Goal: Information Seeking & Learning: Learn about a topic

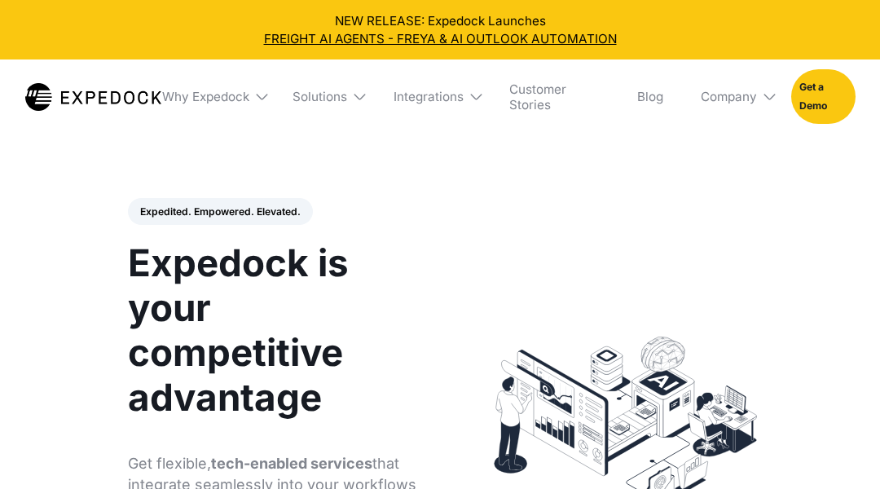
select select
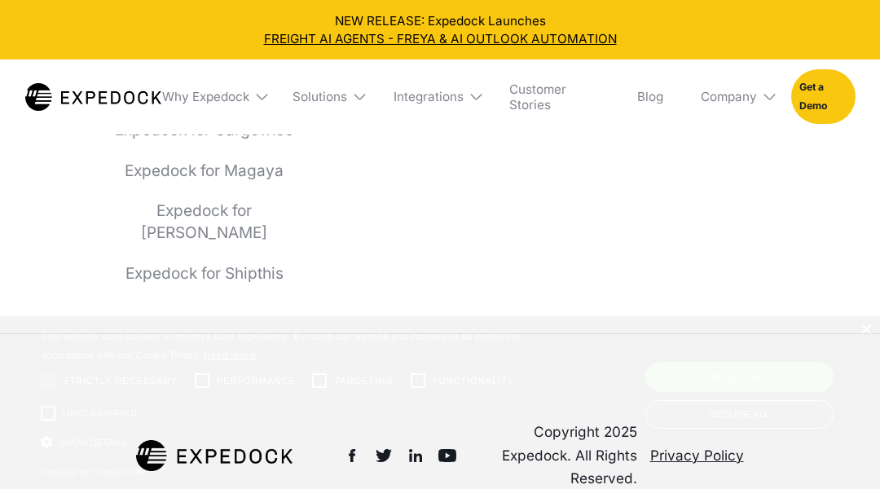
scroll to position [6255, 0]
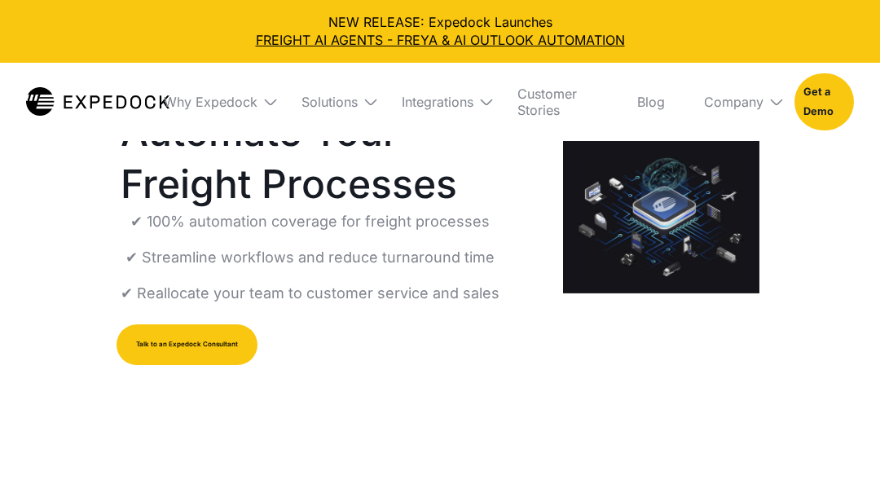
select select
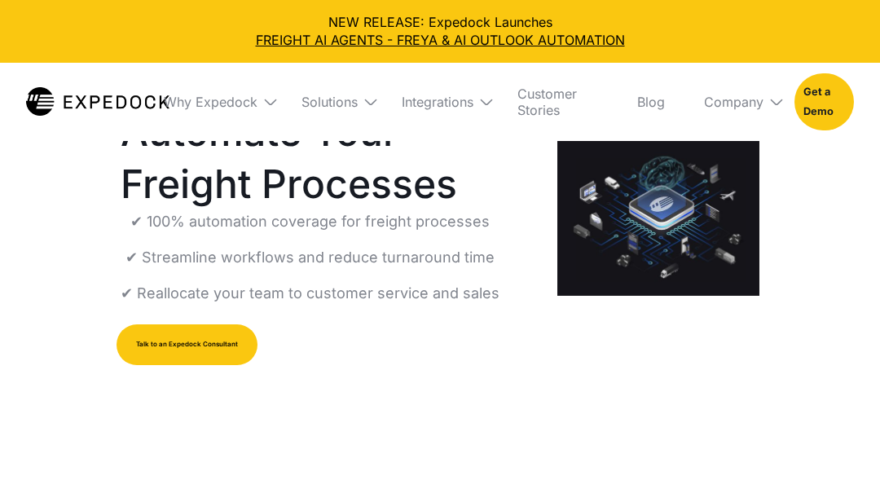
select select
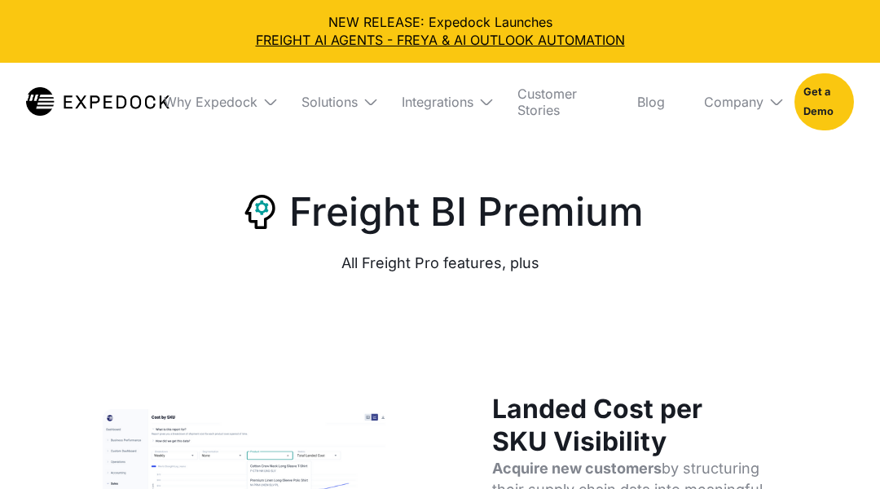
select select
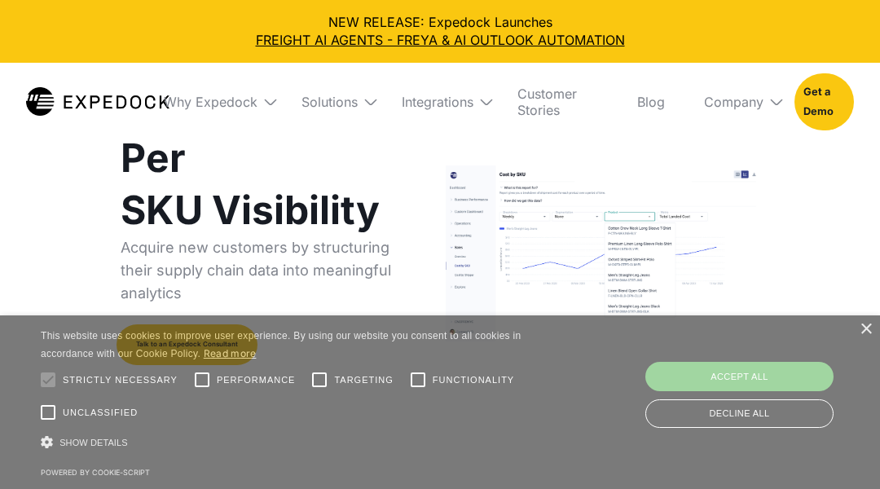
select select
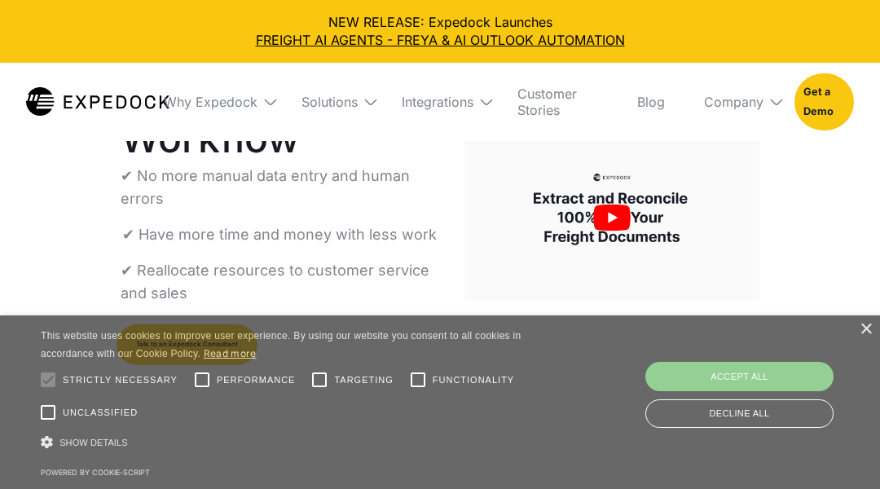
select select
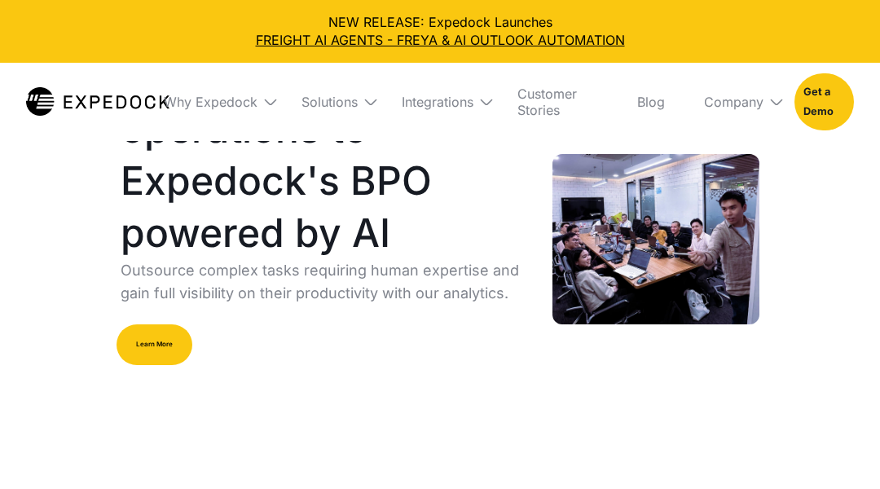
select select
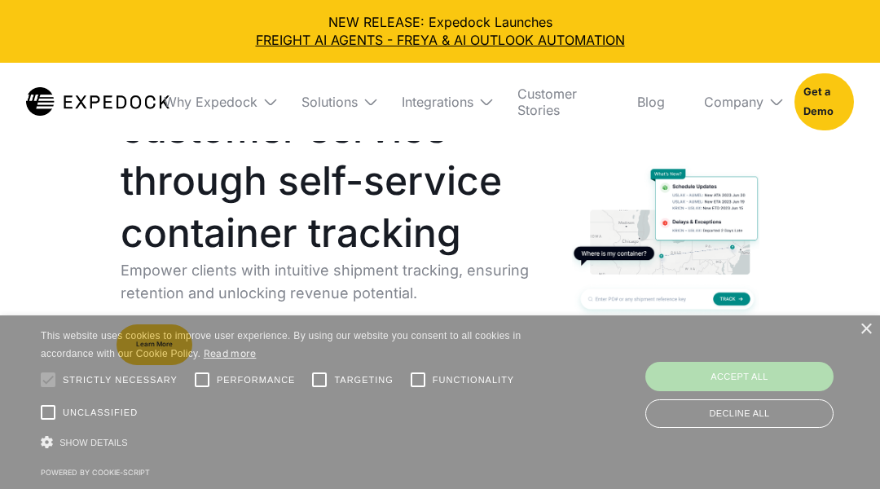
select select
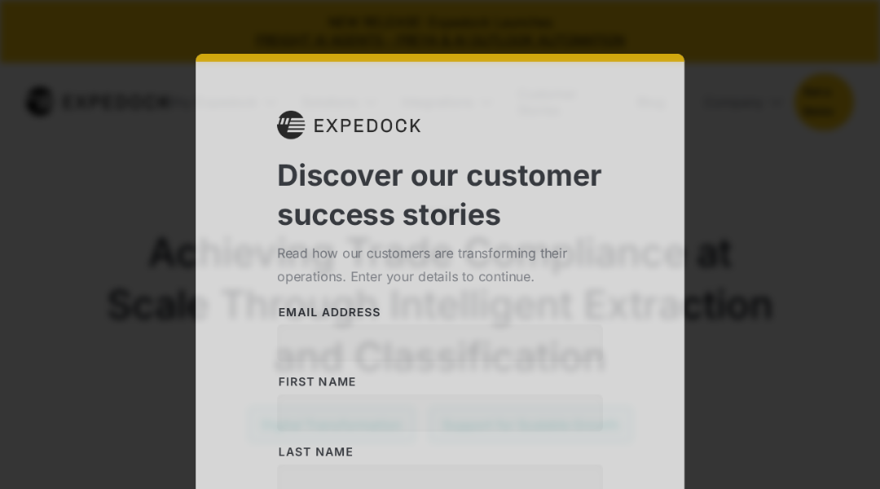
select select
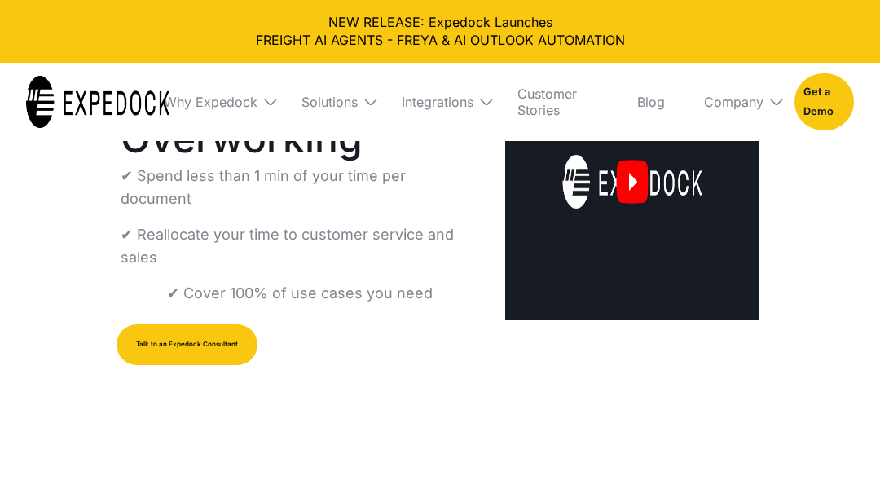
select select
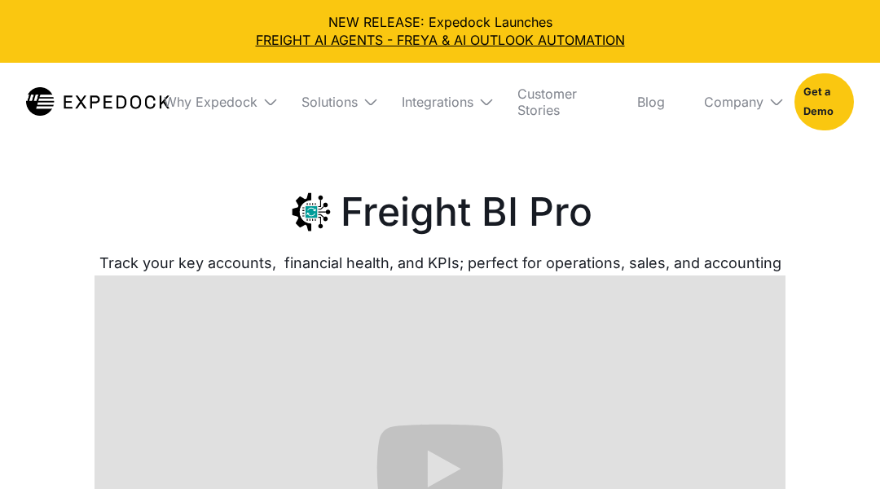
select select
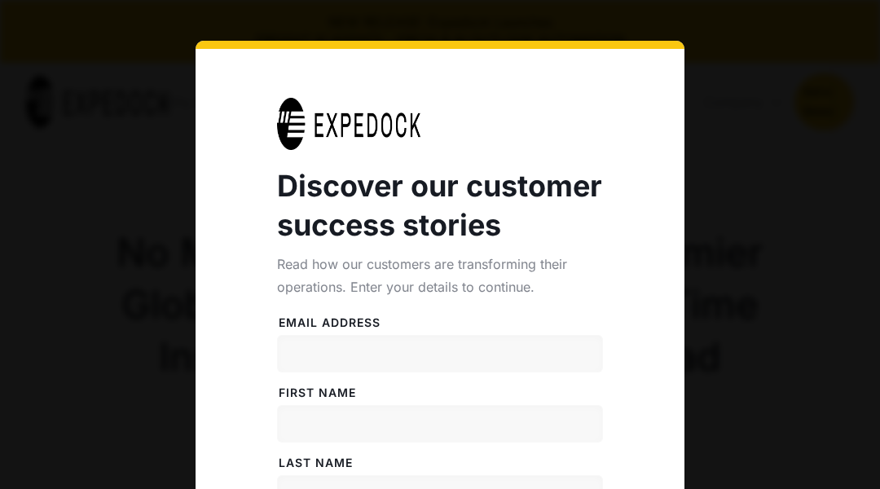
select select
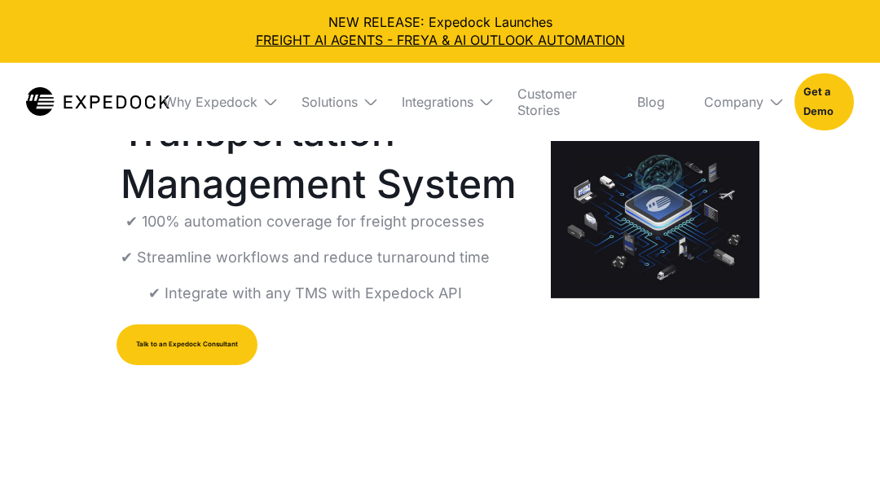
select select
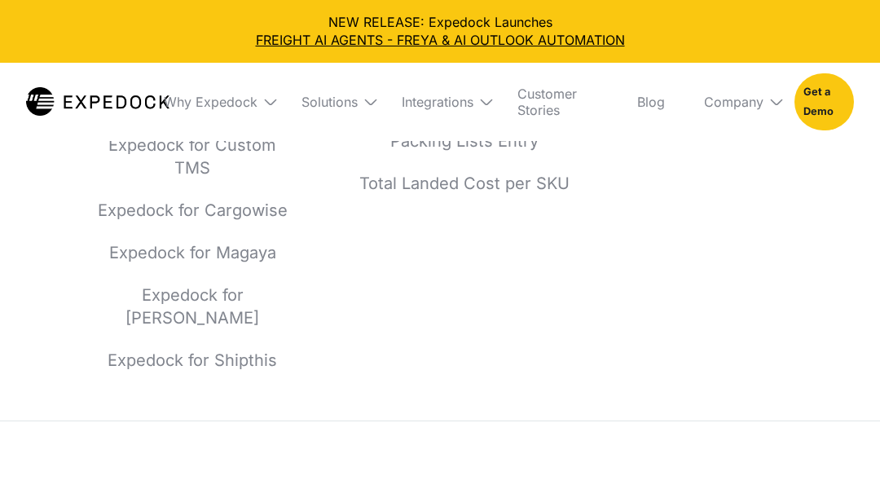
scroll to position [6240, 0]
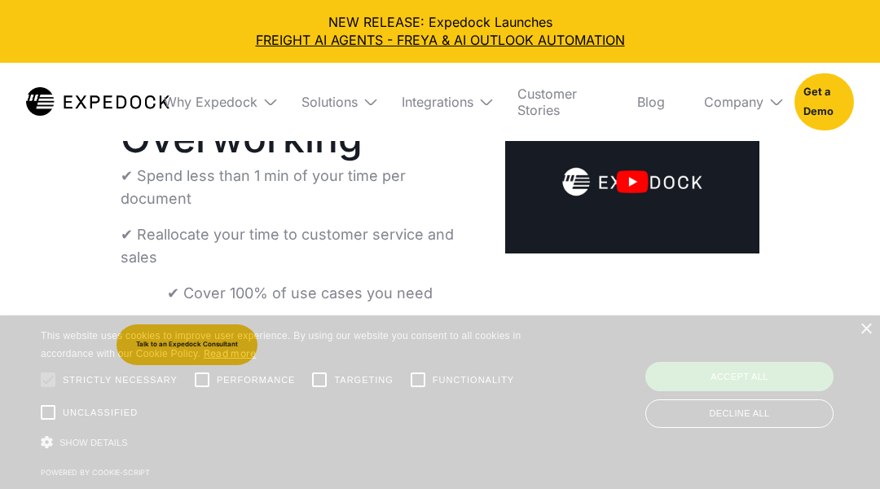
select select
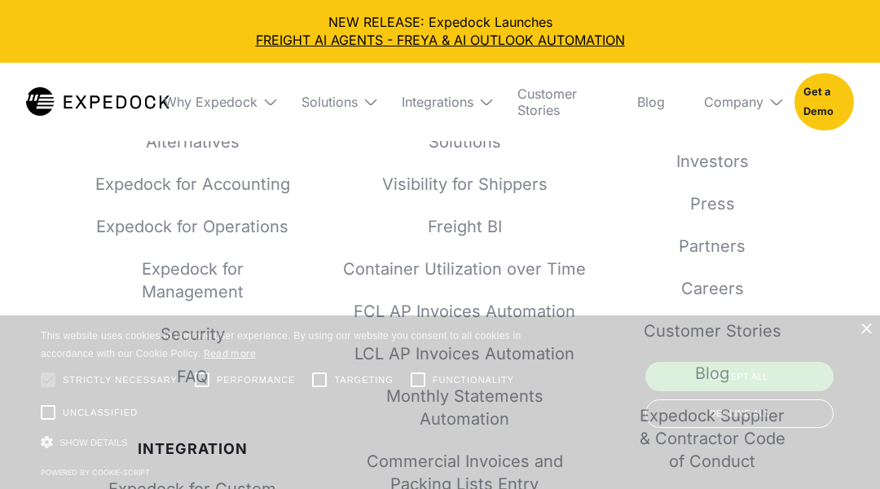
scroll to position [6449, 0]
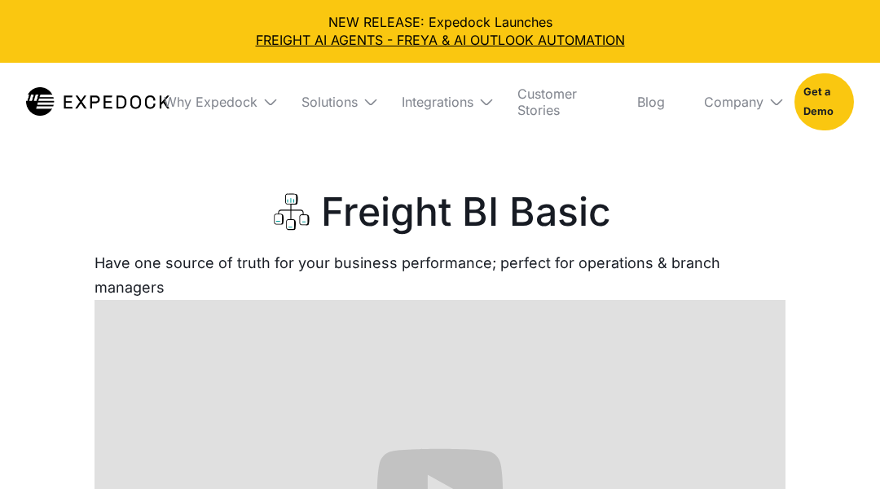
select select
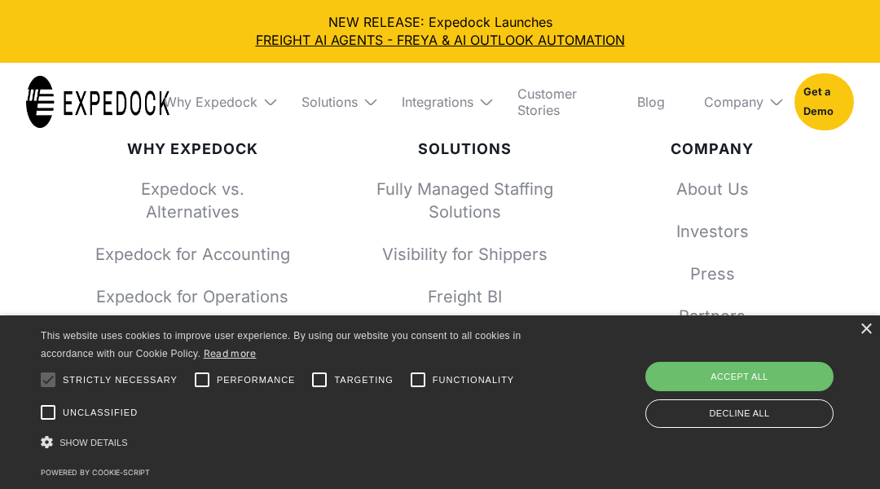
scroll to position [8424, 0]
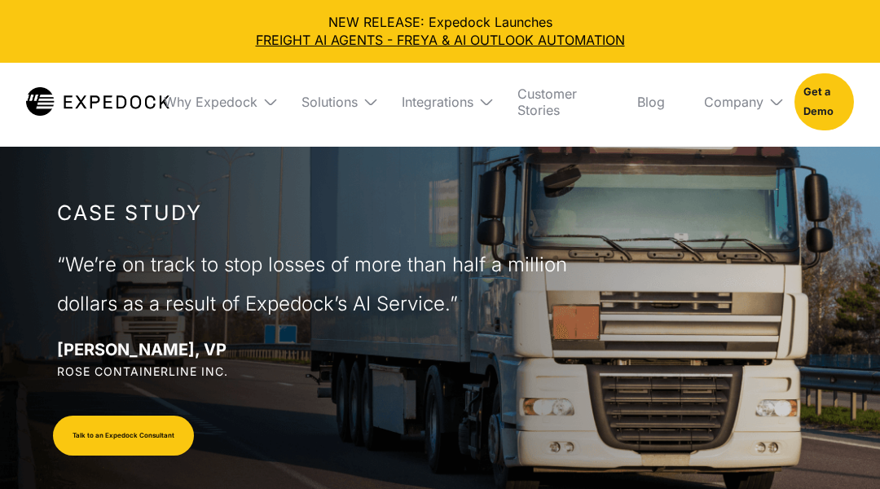
select select
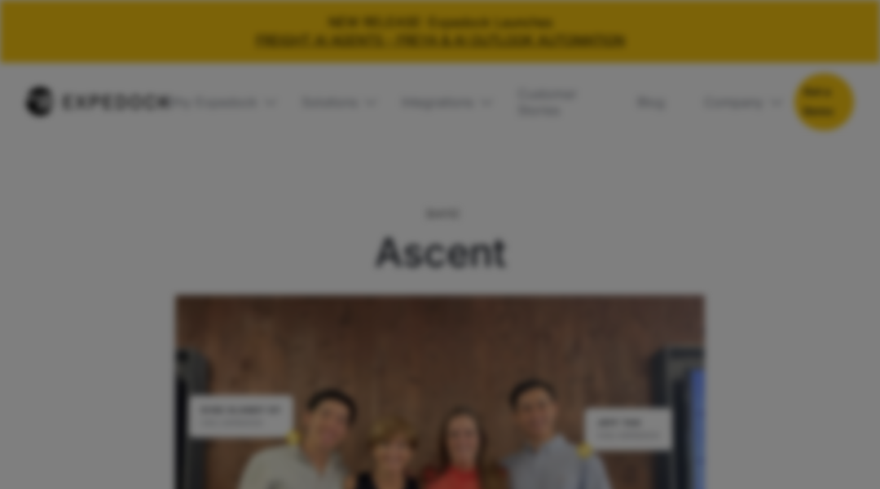
select select
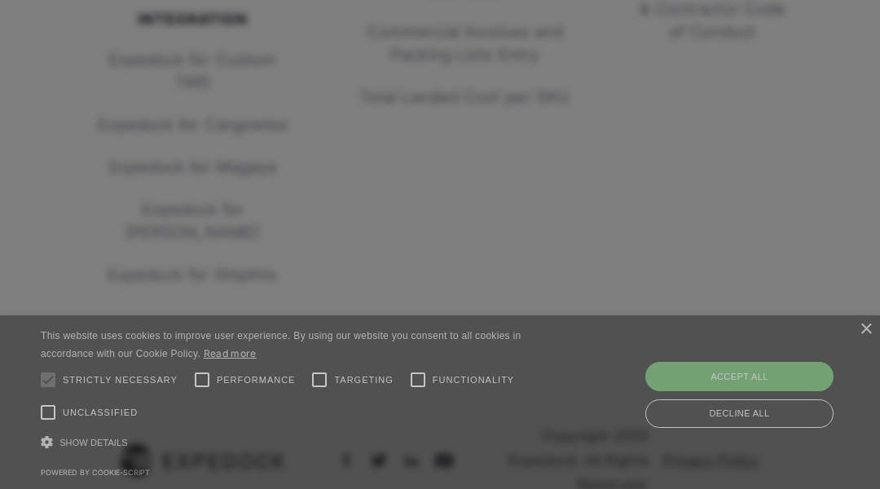
scroll to position [3598, 0]
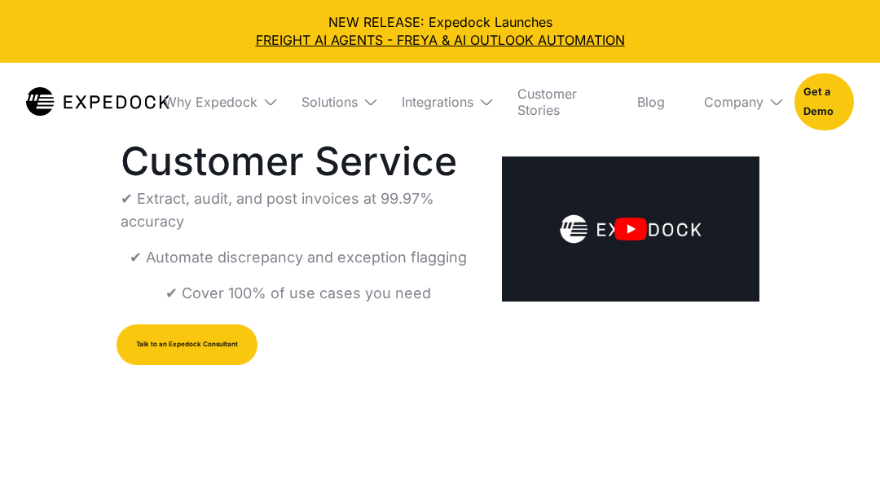
select select
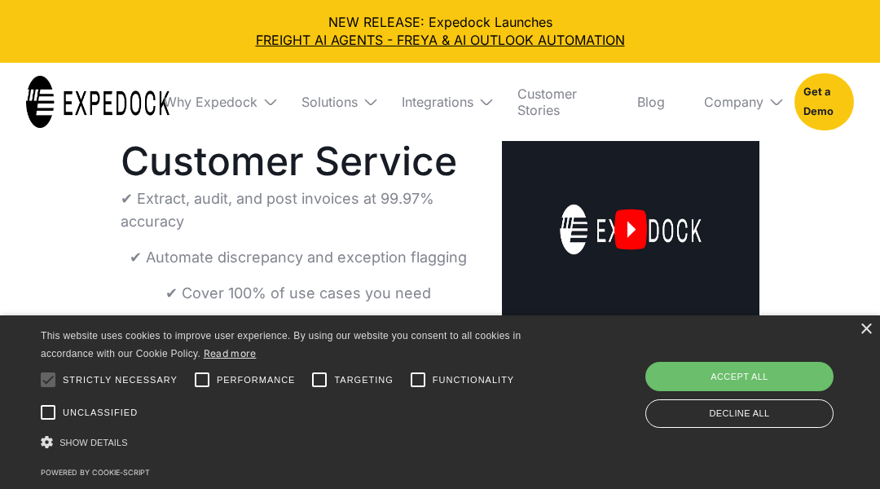
scroll to position [7031, 0]
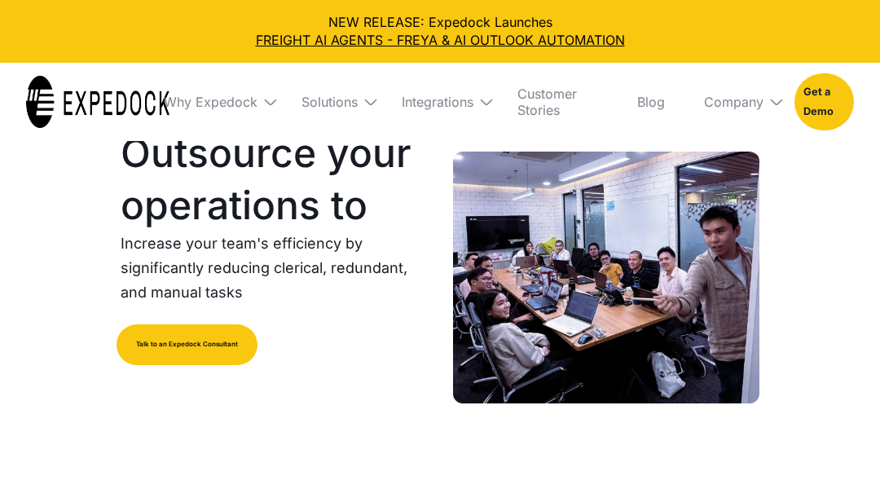
select select
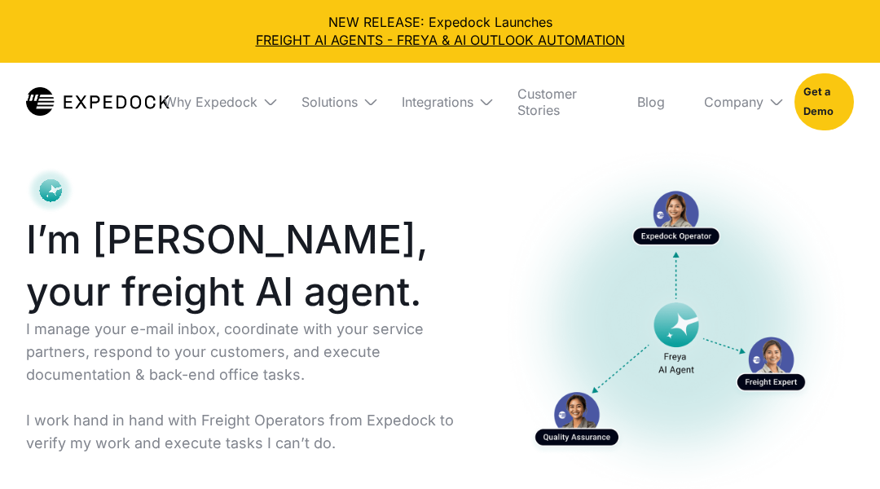
select select
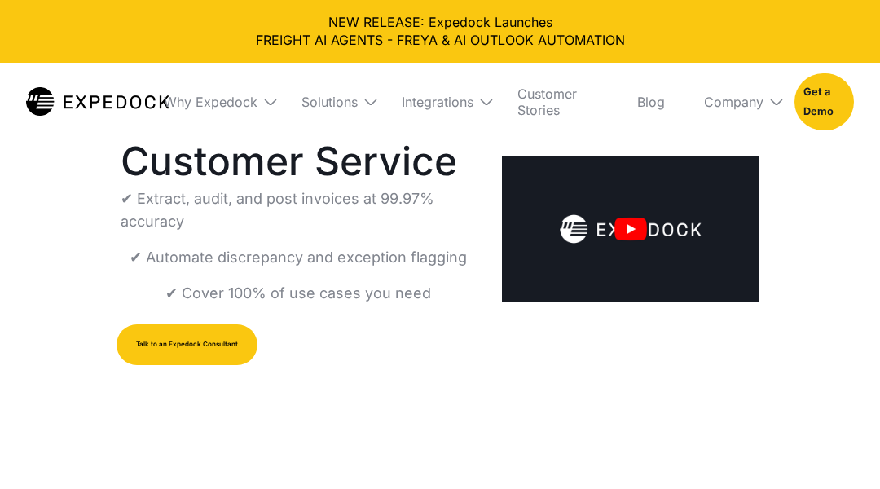
select select
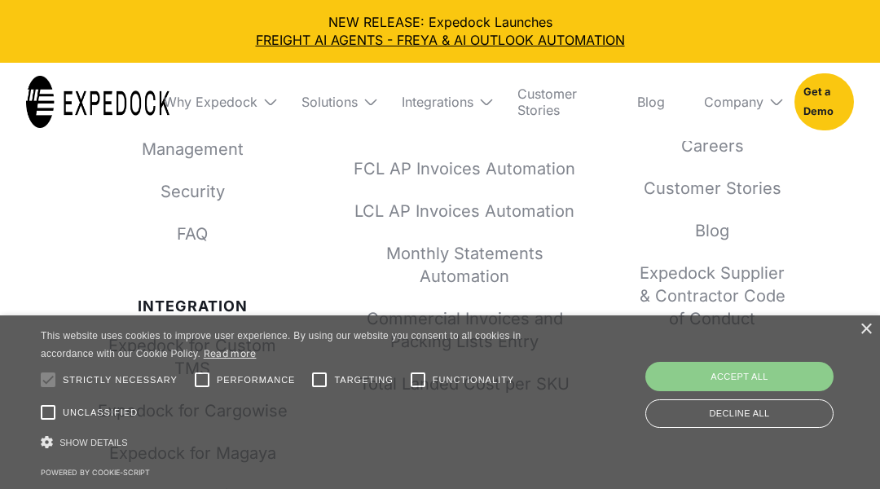
scroll to position [7080, 0]
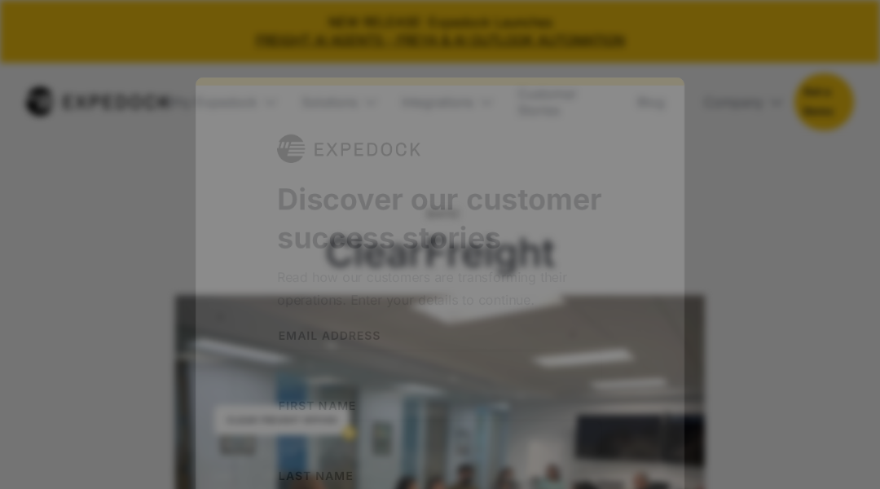
select select
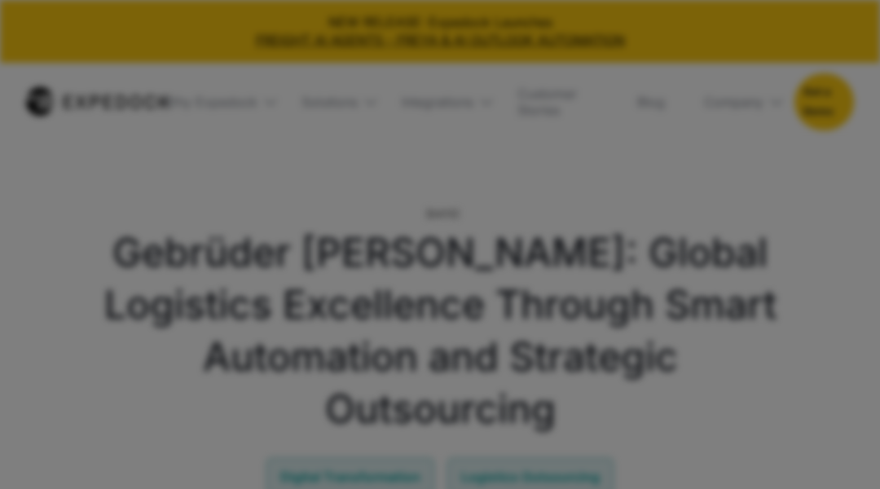
select select
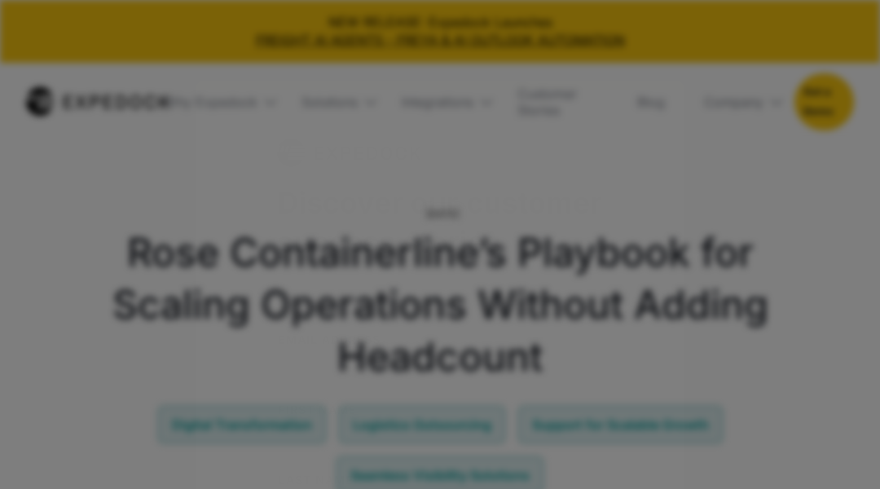
select select
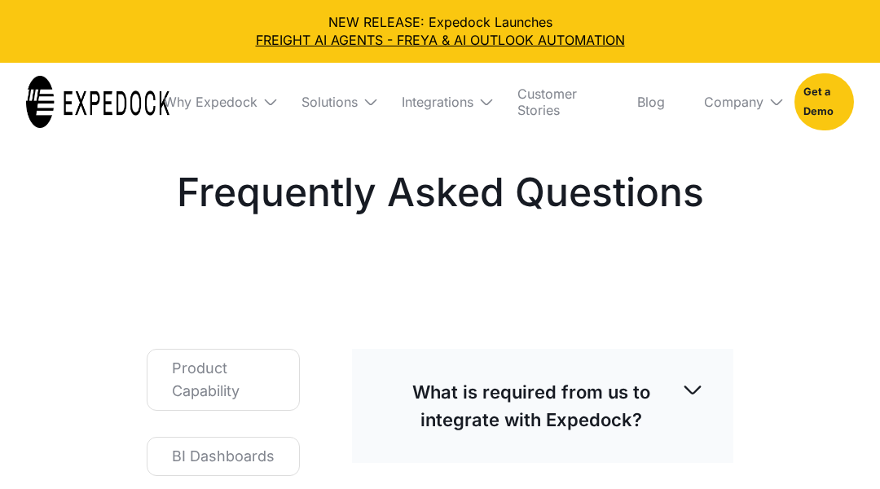
select select
